Goal: Navigation & Orientation: Go to known website

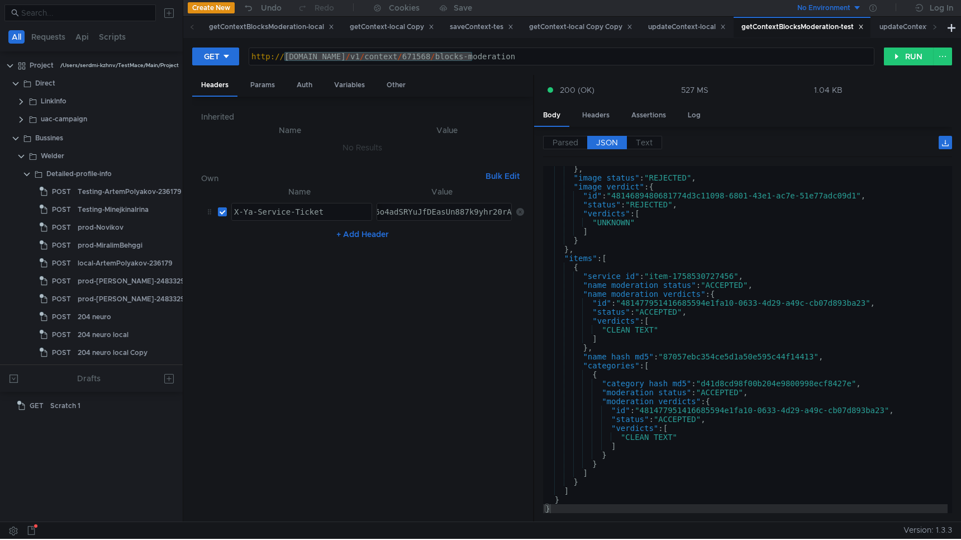
scroll to position [189, 0]
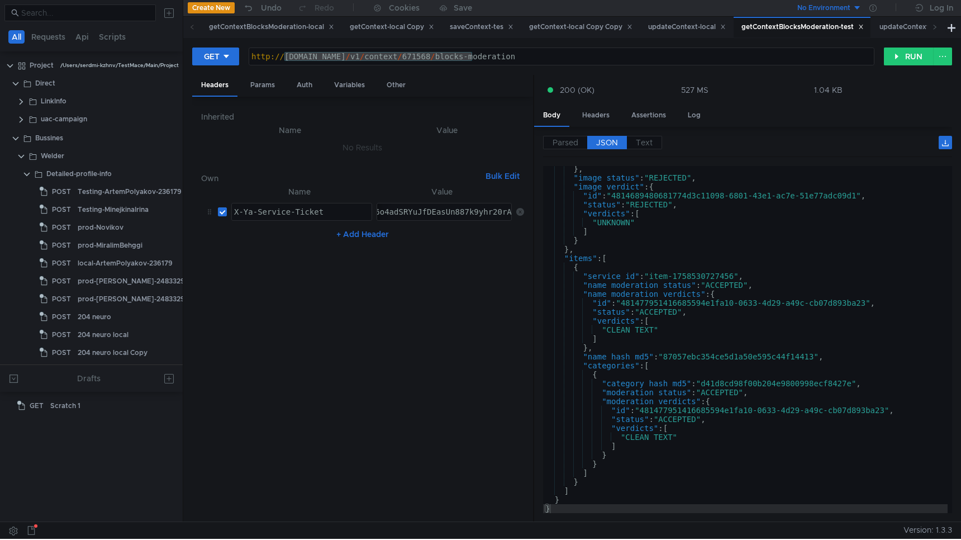
scroll to position [189, 0]
